Goal: Transaction & Acquisition: Download file/media

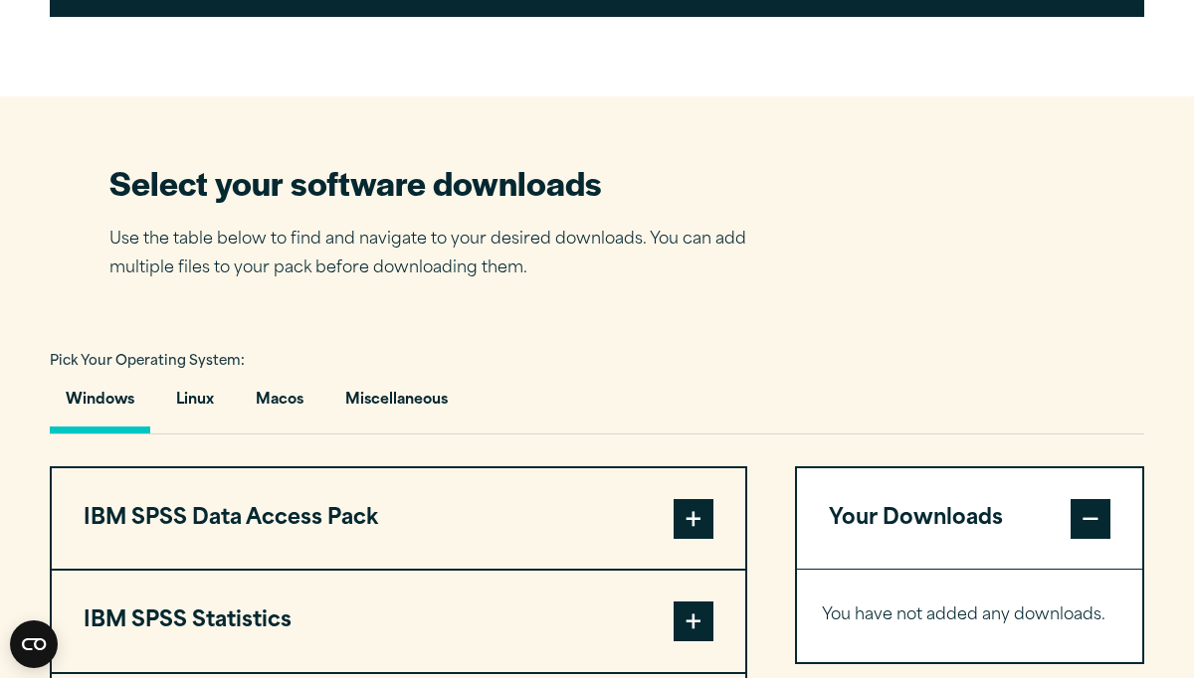
scroll to position [1129, 0]
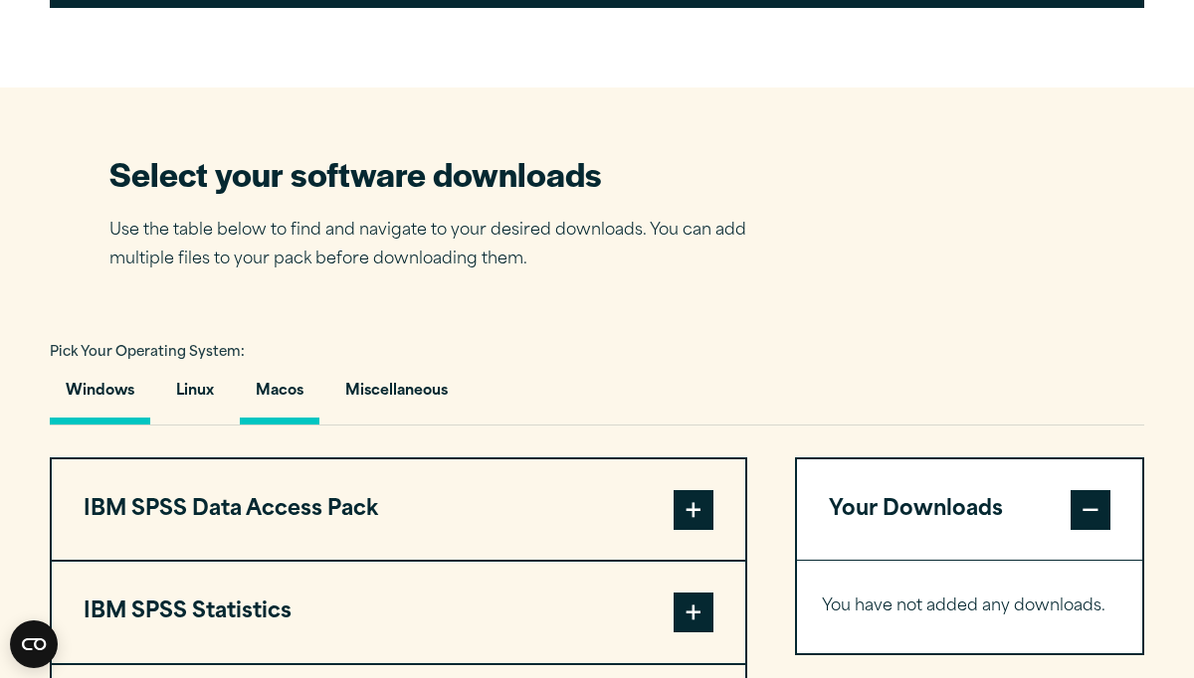
click at [282, 425] on button "Macos" at bounding box center [280, 396] width 80 height 57
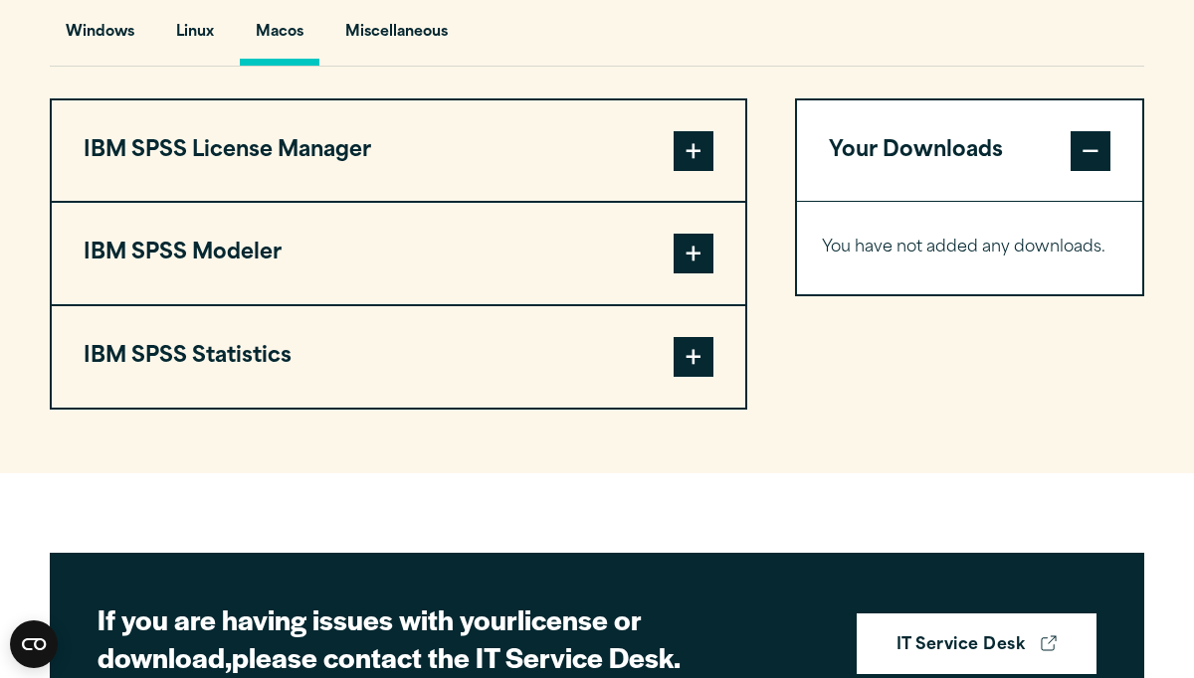
scroll to position [1494, 0]
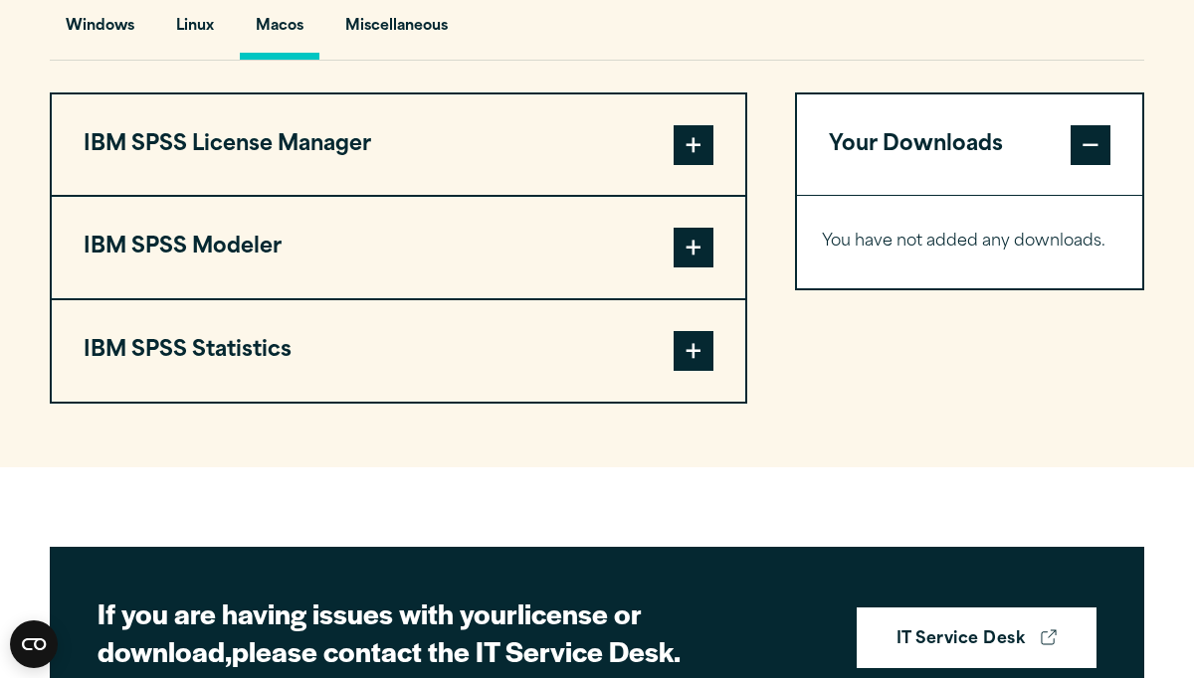
click at [689, 371] on span at bounding box center [693, 351] width 40 height 40
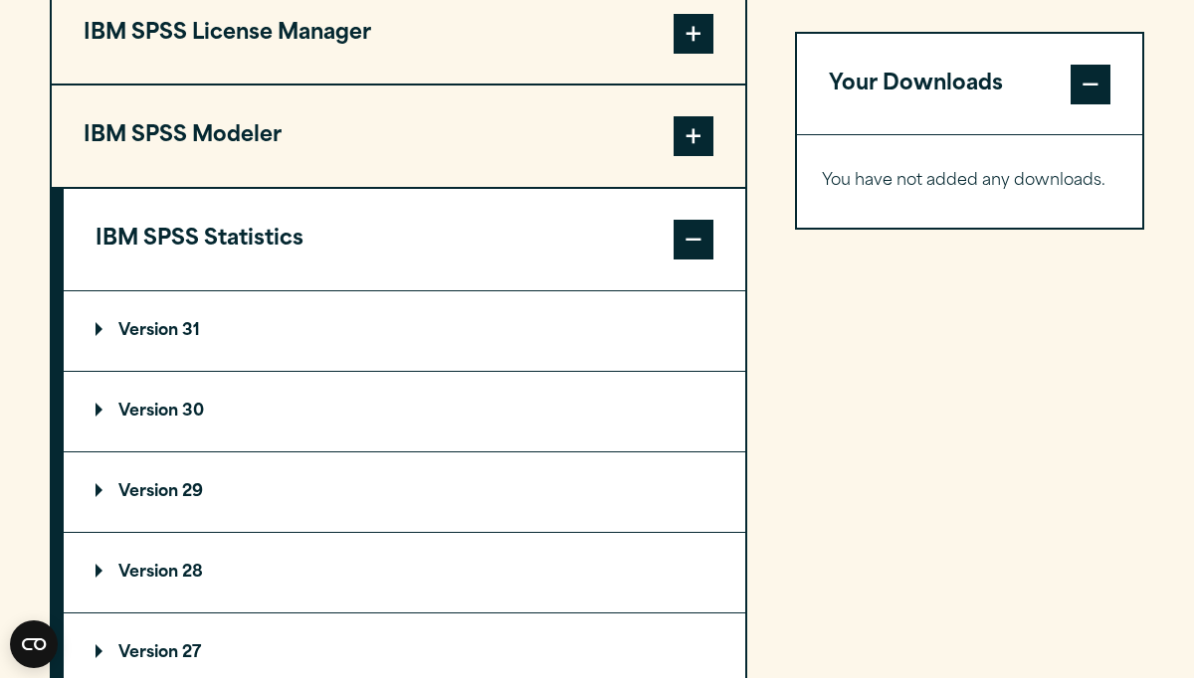
scroll to position [1610, 0]
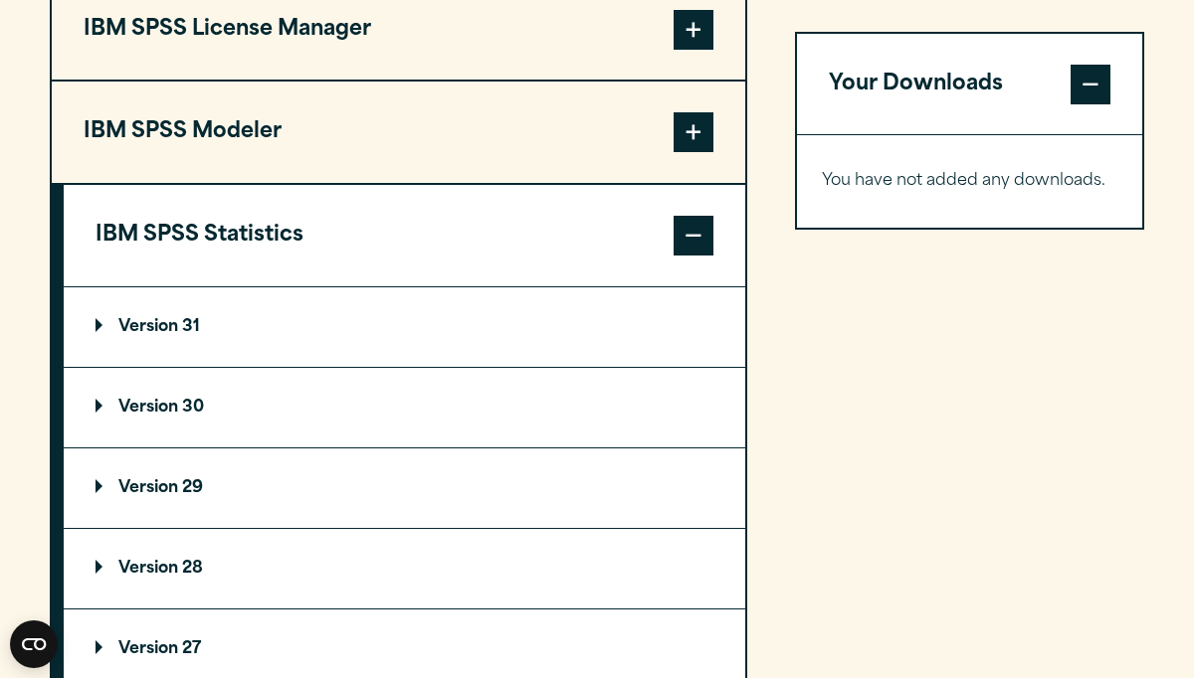
click at [172, 416] on p "Version 30" at bounding box center [150, 408] width 108 height 16
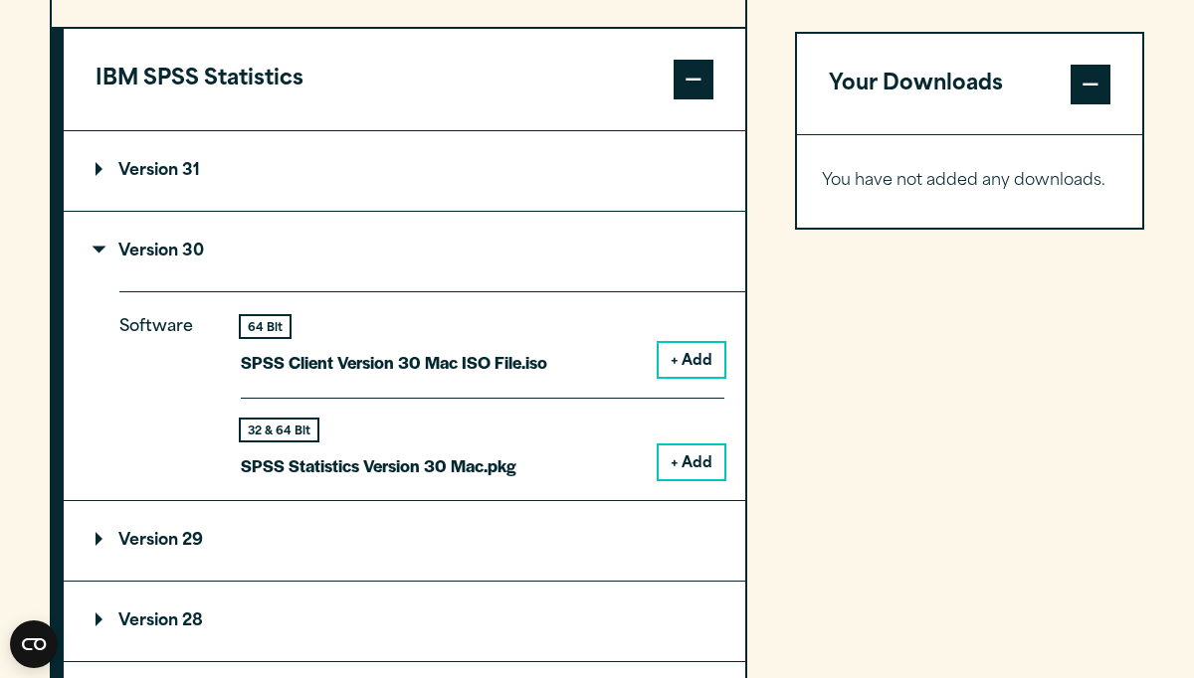
scroll to position [1815, 0]
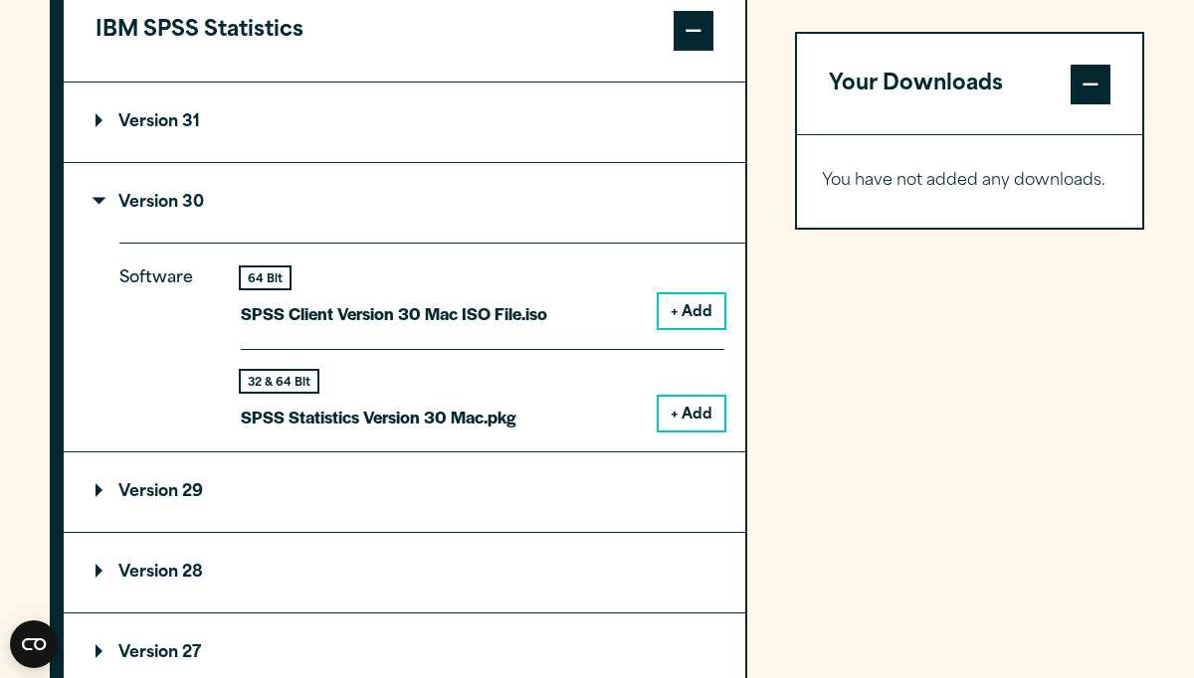
click at [685, 431] on button "+ Add" at bounding box center [692, 414] width 66 height 34
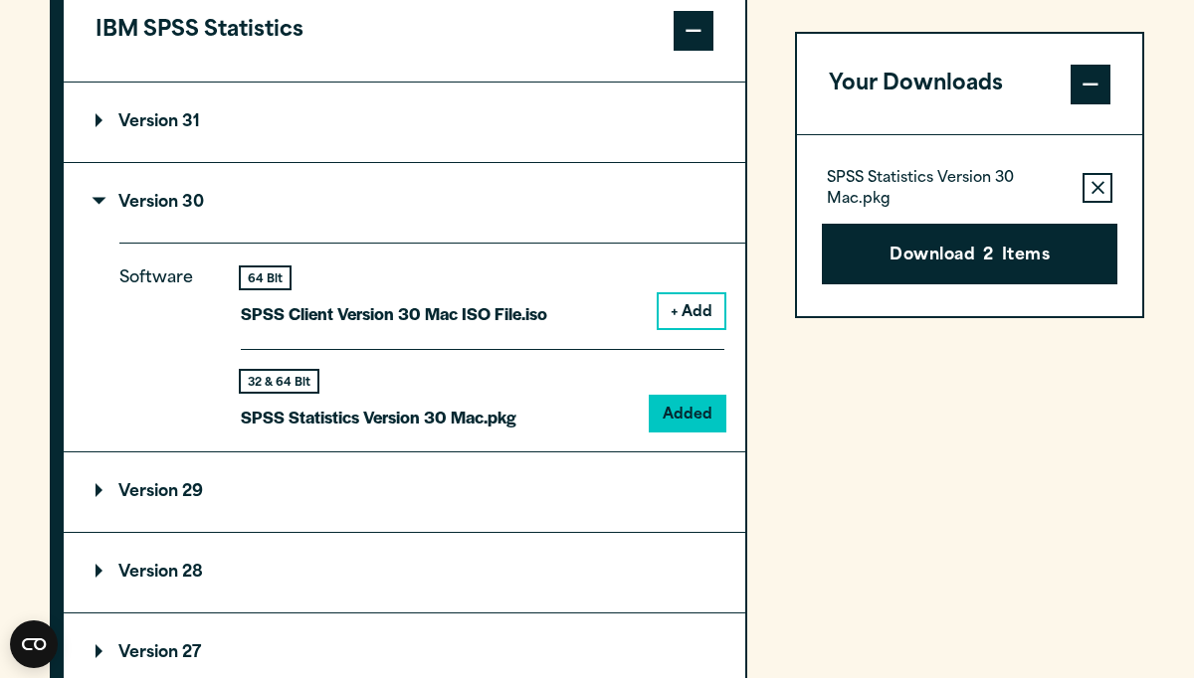
click at [1102, 79] on span at bounding box center [1090, 85] width 40 height 40
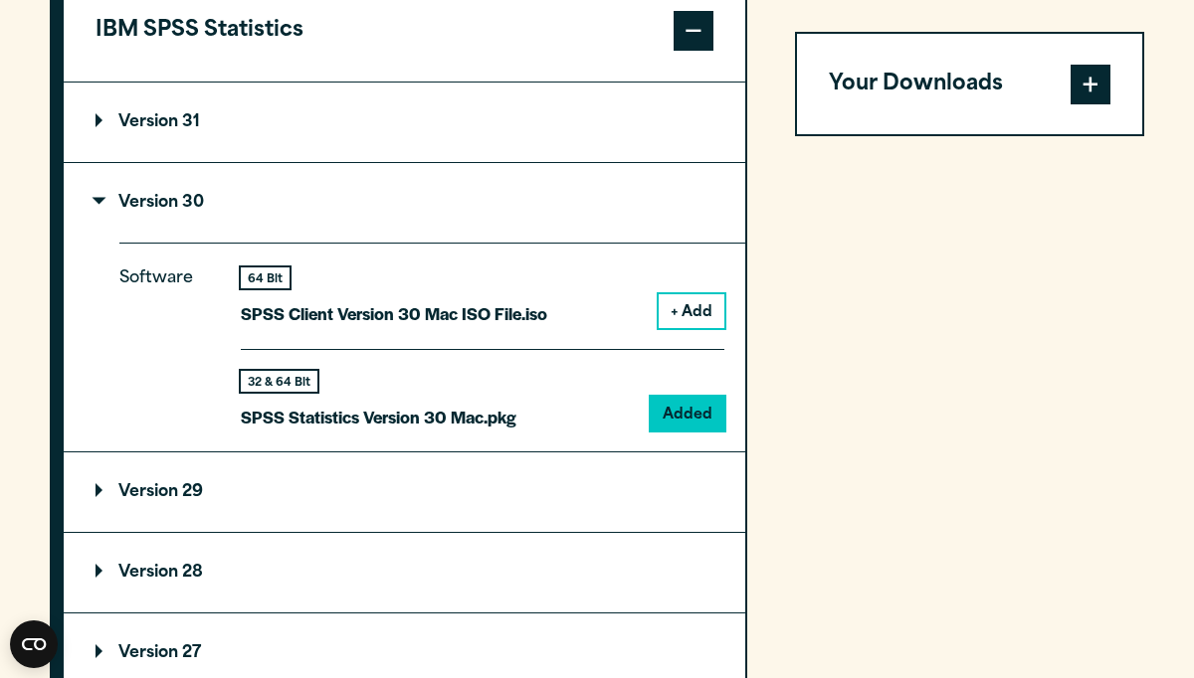
click at [1088, 89] on span at bounding box center [1090, 85] width 40 height 40
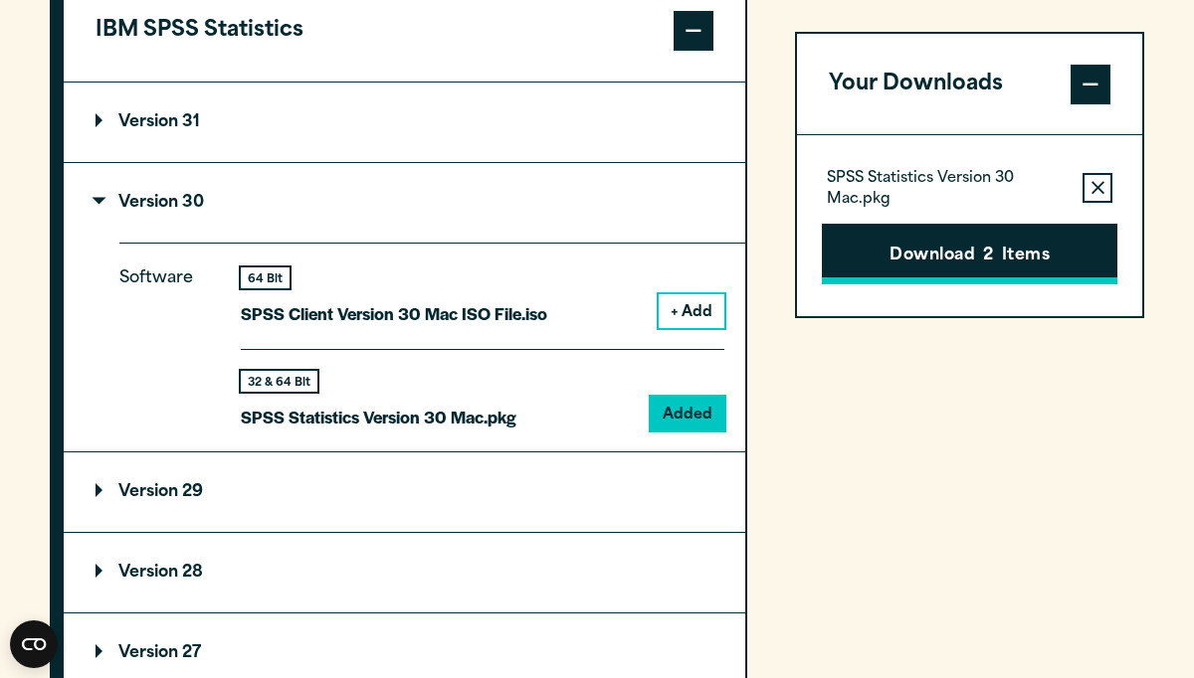
click at [1032, 248] on button "Download 2 Items" at bounding box center [969, 255] width 295 height 62
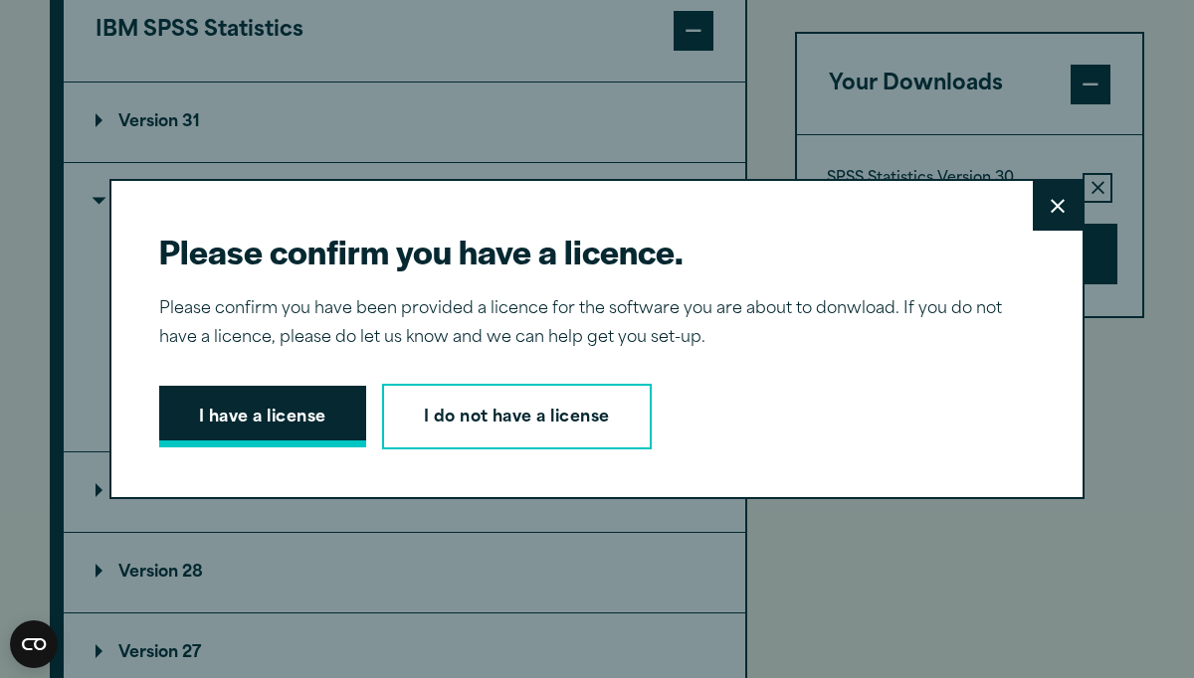
click at [257, 406] on button "I have a license" at bounding box center [262, 417] width 207 height 62
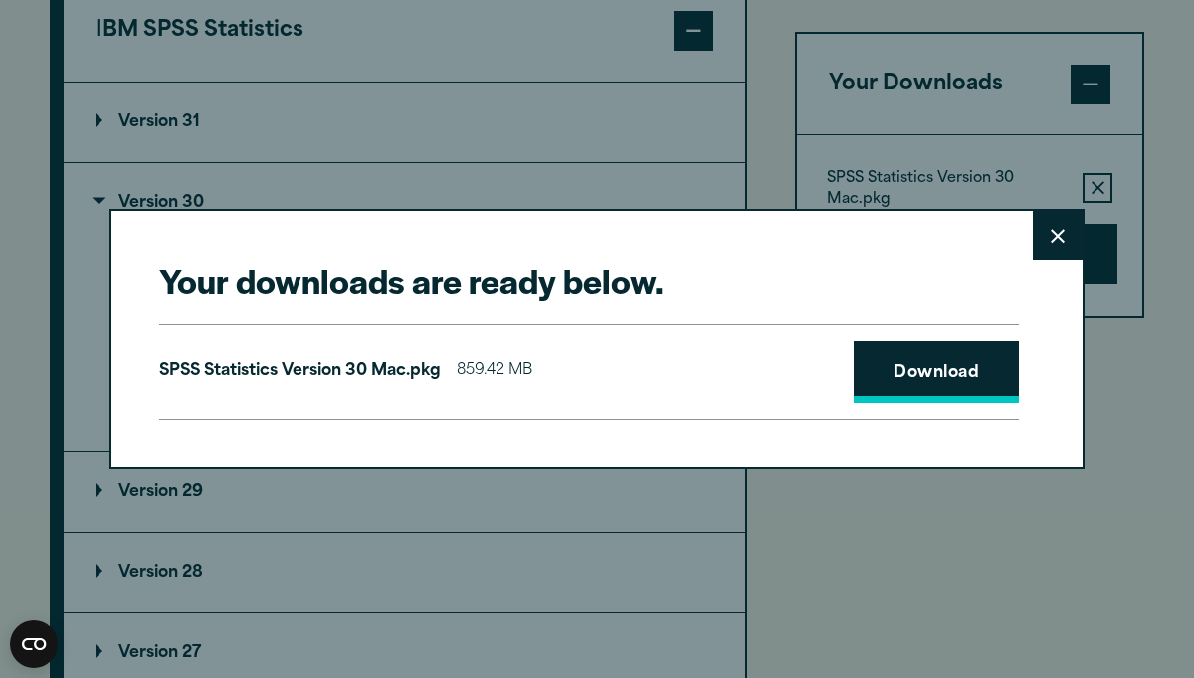
click at [878, 378] on link "Download" at bounding box center [936, 372] width 165 height 62
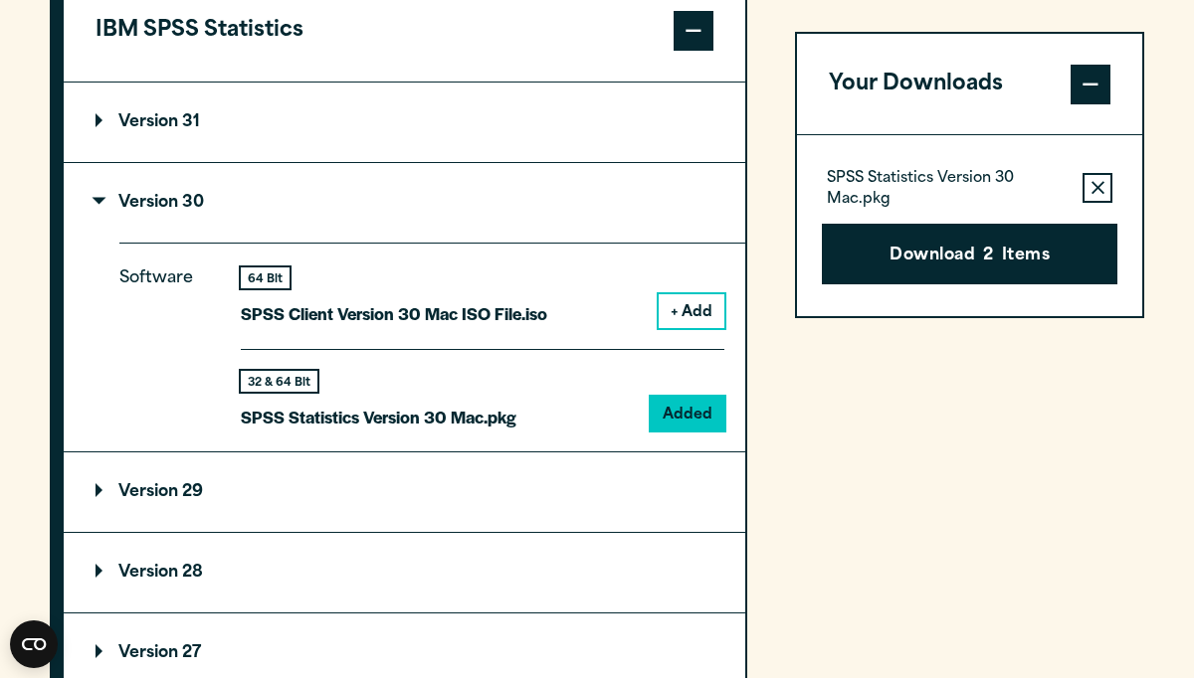
click at [614, 96] on div "Your downloads are ready below. Close SPSS Statistics Version 30 Mac.pkg 859.42…" at bounding box center [597, 339] width 1194 height 678
click at [890, 250] on button "Download 2 Items" at bounding box center [969, 255] width 295 height 62
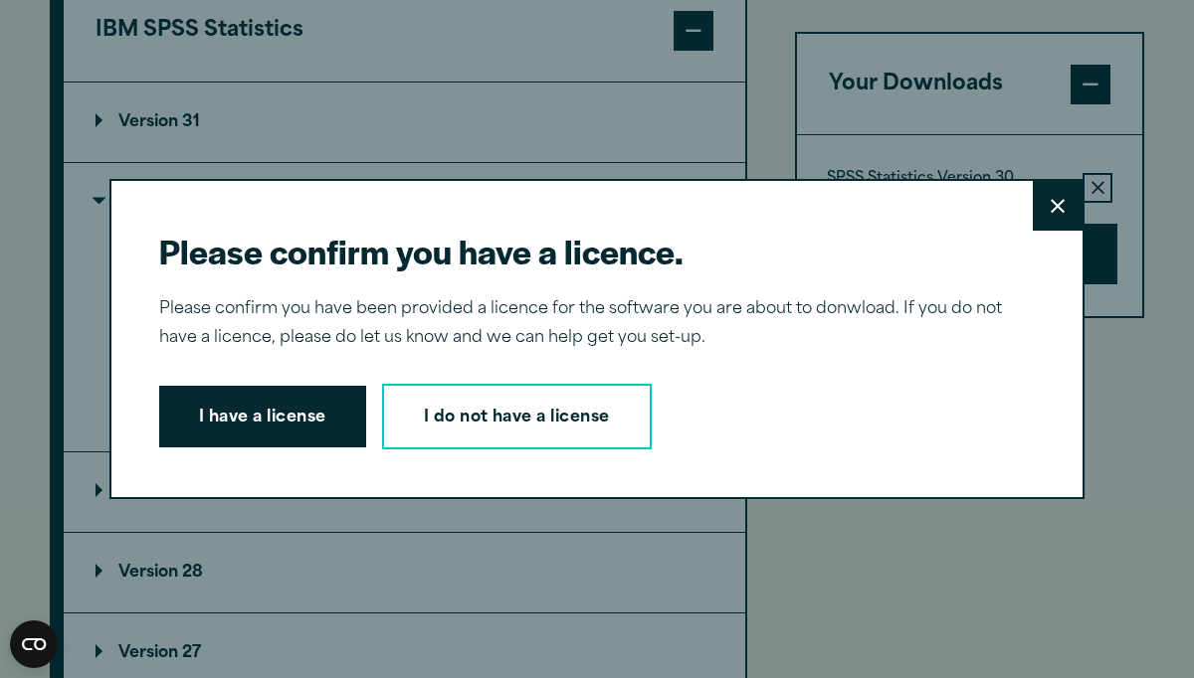
click at [1069, 210] on button "Close" at bounding box center [1058, 206] width 50 height 50
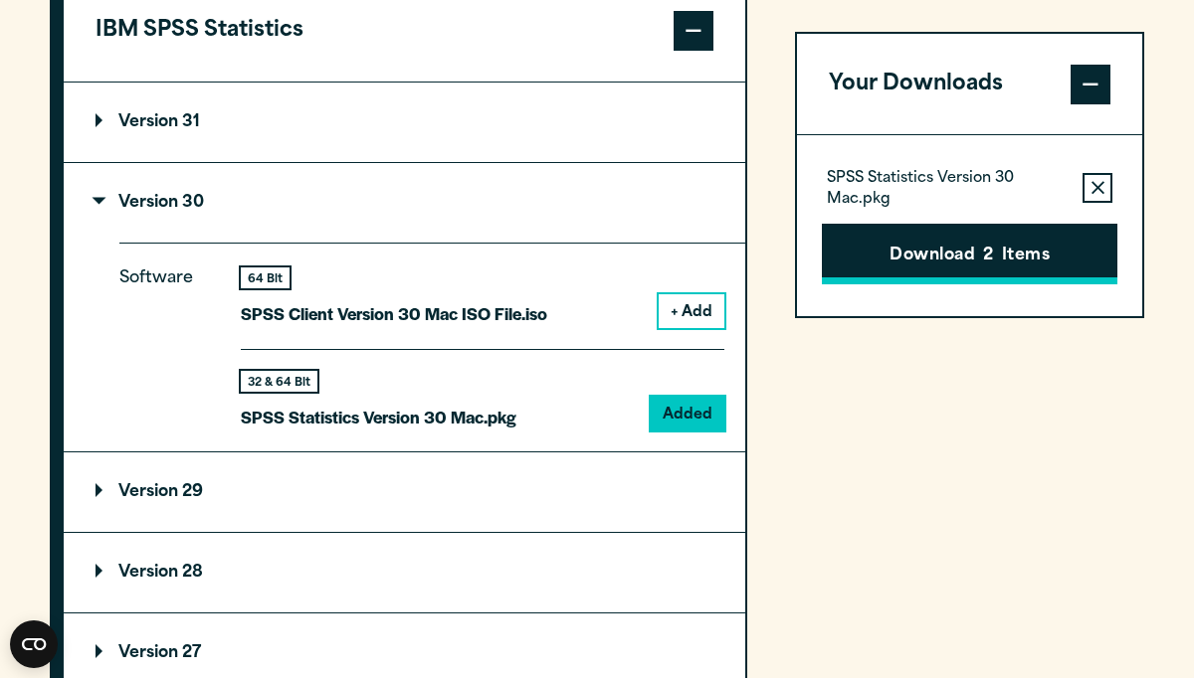
click at [909, 253] on button "Download 2 Items" at bounding box center [969, 255] width 295 height 62
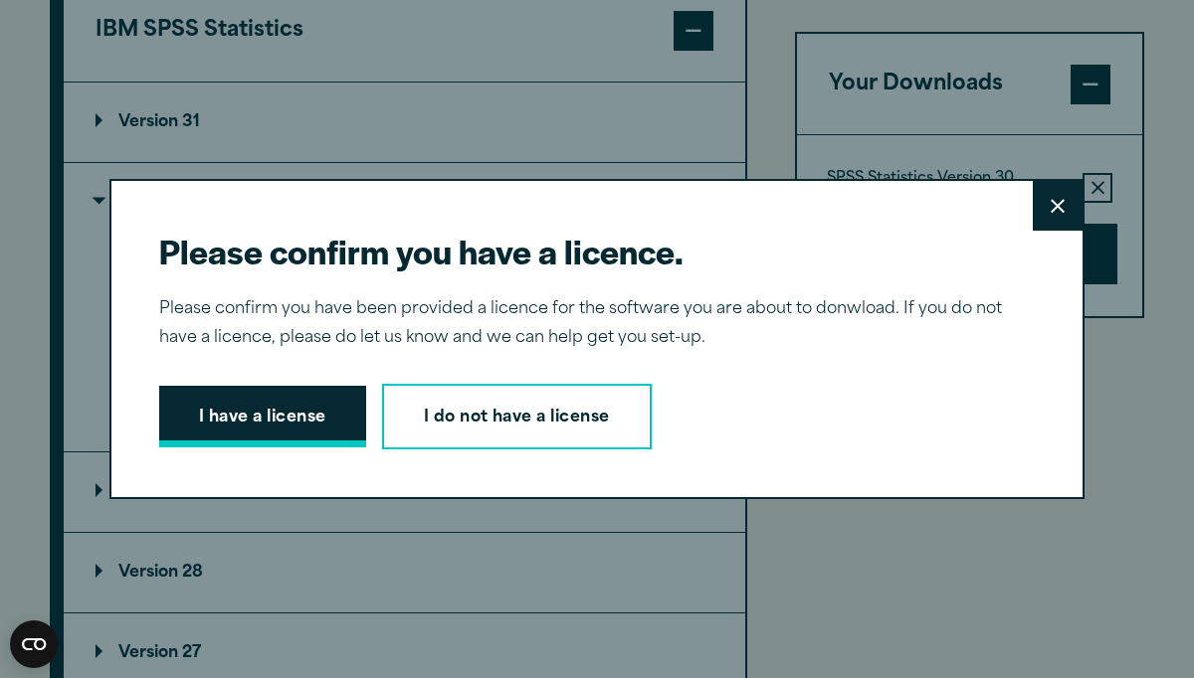
click at [241, 432] on button "I have a license" at bounding box center [262, 417] width 207 height 62
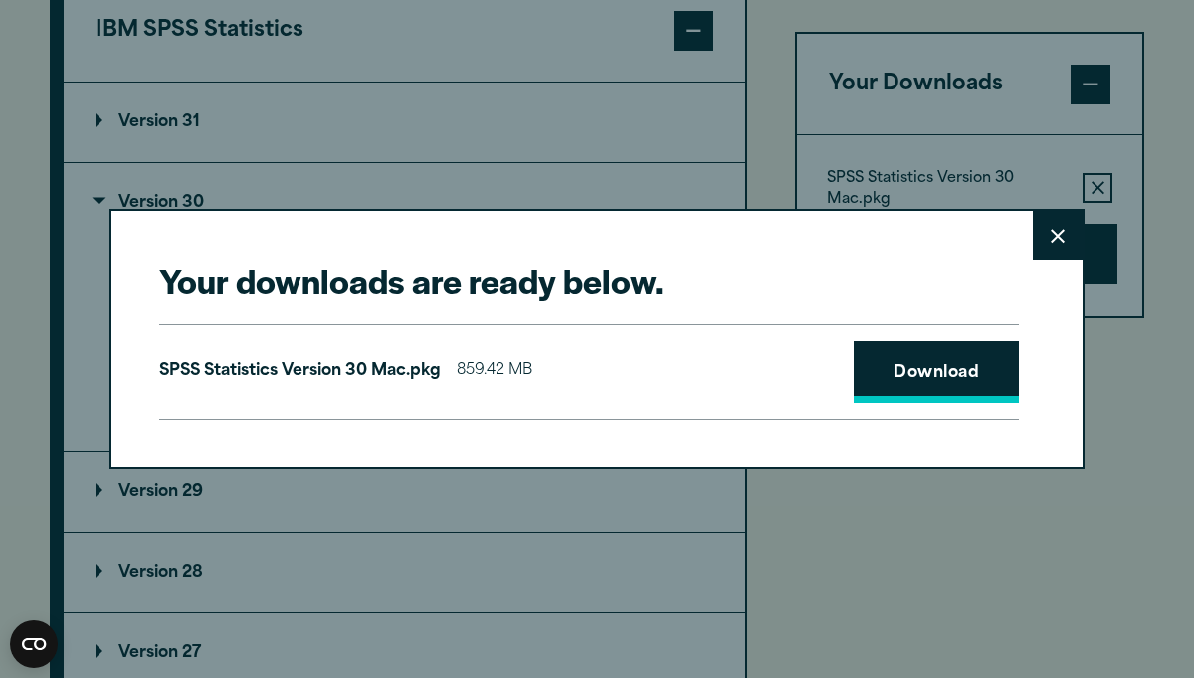
click at [949, 372] on link "Download" at bounding box center [936, 372] width 165 height 62
